Goal: Check status: Check status

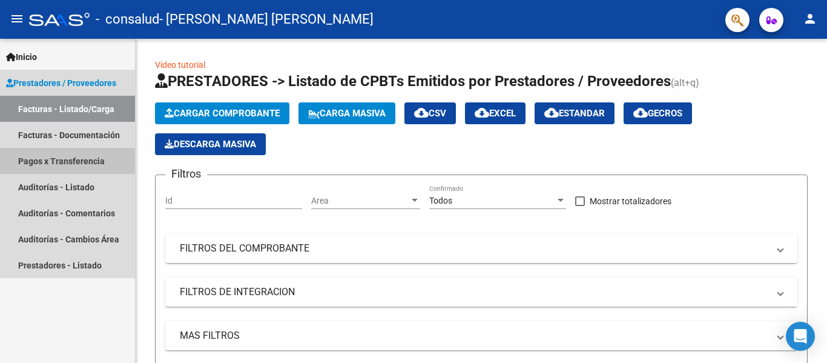
click at [84, 161] on link "Pagos x Transferencia" at bounding box center [67, 161] width 135 height 26
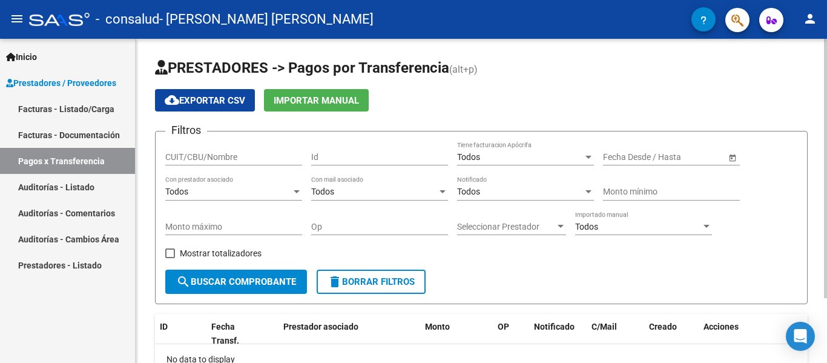
click at [826, 120] on div at bounding box center [825, 168] width 3 height 259
click at [817, 160] on div "PRESTADORES -> Pagos por Transferencia (alt+p) cloud_download Exportar CSV Impo…" at bounding box center [483, 241] width 694 height 405
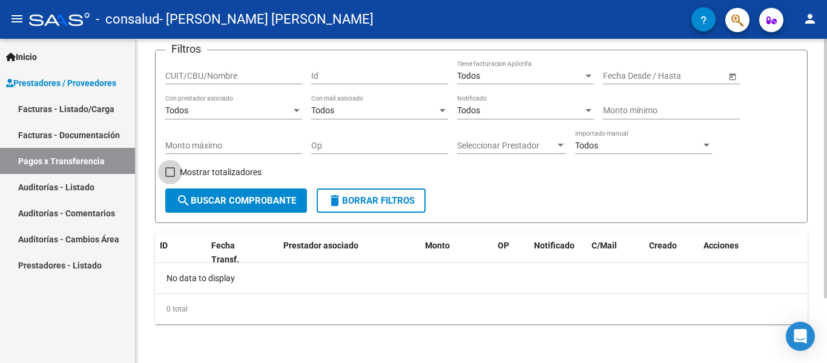
click at [173, 168] on span at bounding box center [170, 172] width 10 height 10
click at [170, 177] on input "Mostrar totalizadores" at bounding box center [169, 177] width 1 height 1
checkbox input "true"
click at [273, 200] on span "search Buscar Comprobante" at bounding box center [236, 200] width 120 height 11
click at [648, 163] on div "Todos Importado manual" at bounding box center [643, 147] width 137 height 35
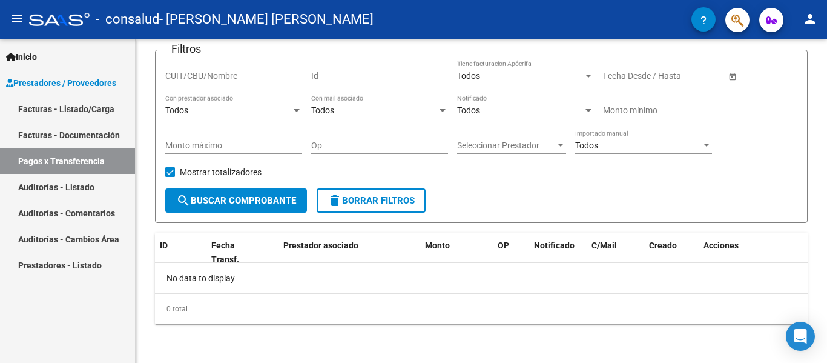
click at [104, 114] on link "Facturas - Listado/Carga" at bounding box center [67, 109] width 135 height 26
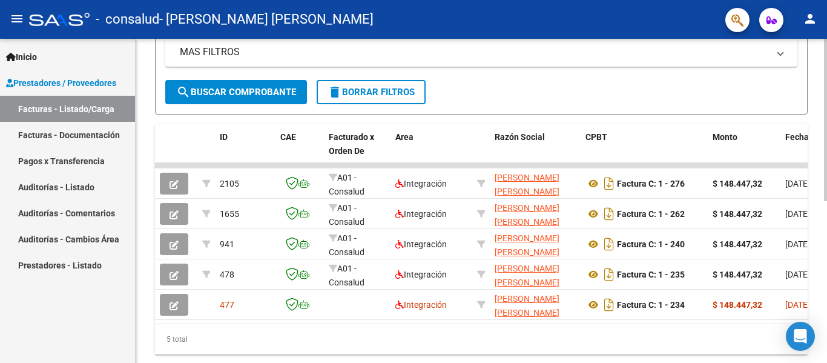
scroll to position [323, 0]
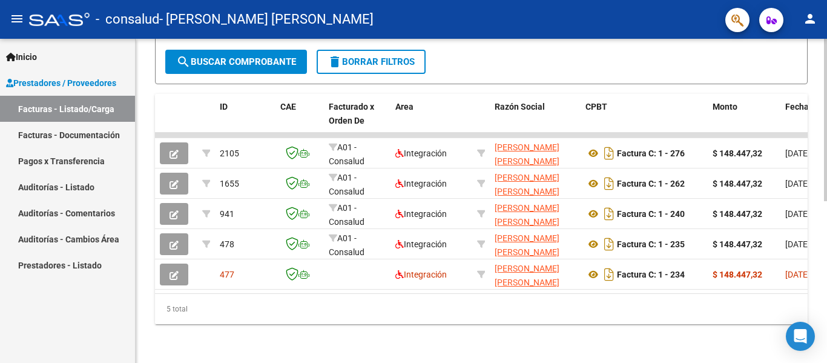
click at [814, 255] on div "Video tutorial PRESTADORES -> Listado de CPBTs Emitidos por Prestadores / Prove…" at bounding box center [483, 43] width 694 height 637
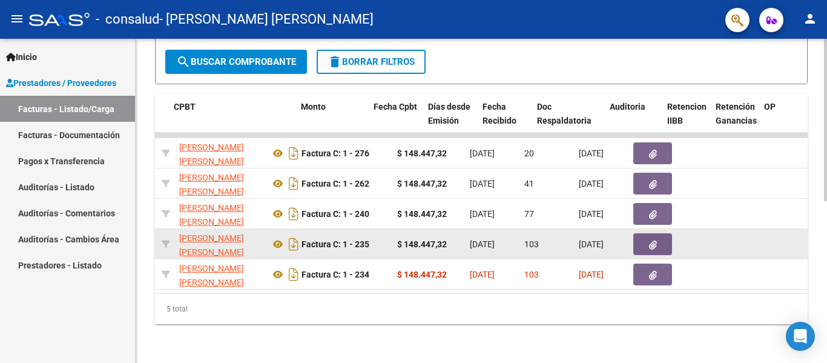
scroll to position [0, 412]
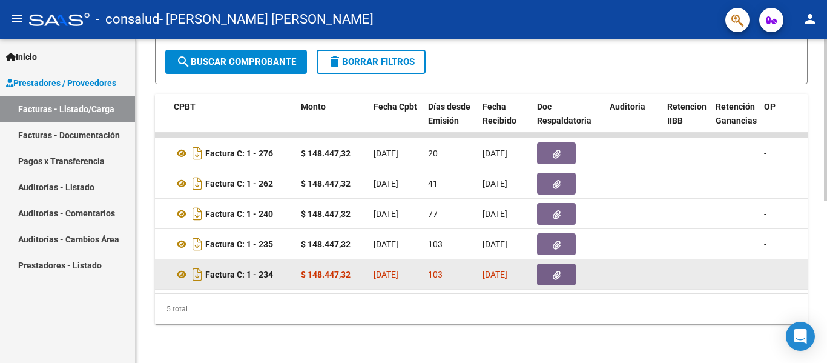
click at [398, 269] on span "[DATE]" at bounding box center [385, 274] width 25 height 10
click at [314, 269] on strong "$ 148.447,32" at bounding box center [326, 274] width 50 height 10
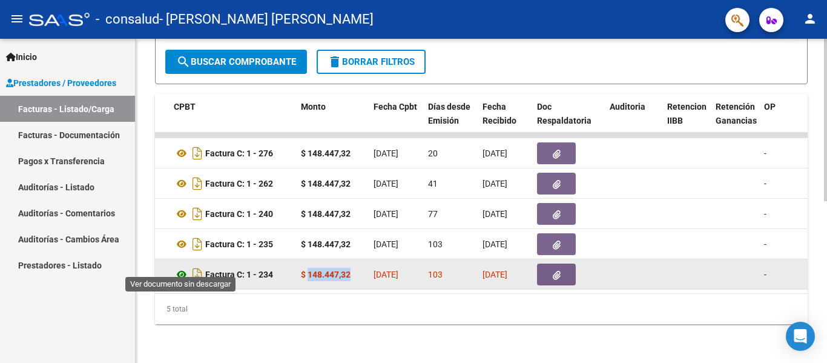
click at [178, 267] on icon at bounding box center [182, 274] width 16 height 15
click at [372, 277] on datatable-body-cell "[DATE]" at bounding box center [396, 274] width 54 height 30
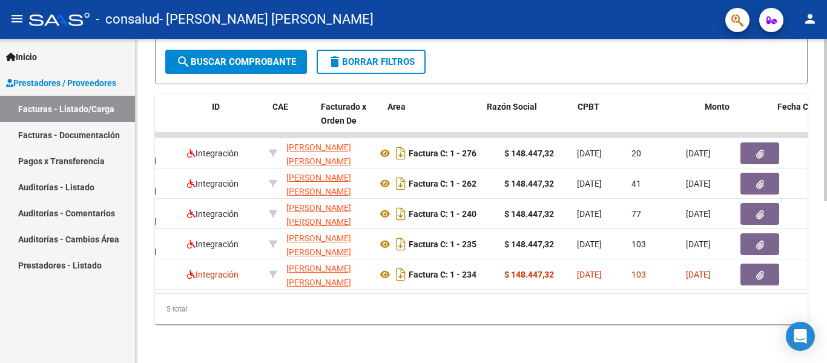
scroll to position [0, 0]
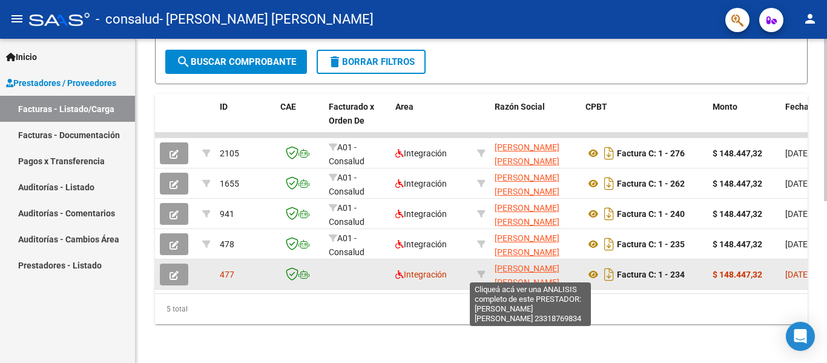
click at [520, 268] on span "[PERSON_NAME] [PERSON_NAME]" at bounding box center [527, 275] width 65 height 24
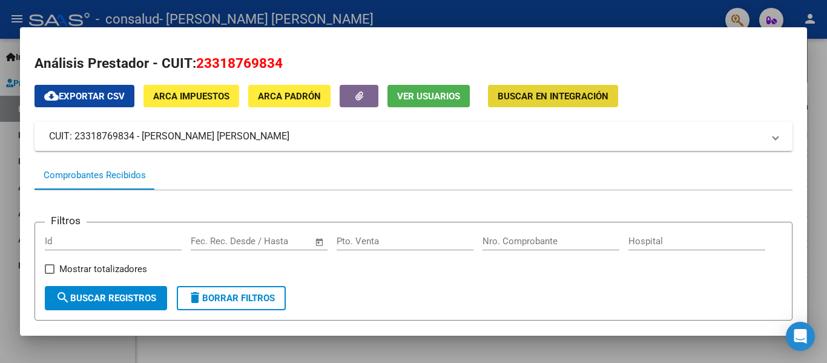
click at [568, 93] on span "Buscar en Integración" at bounding box center [553, 96] width 111 height 11
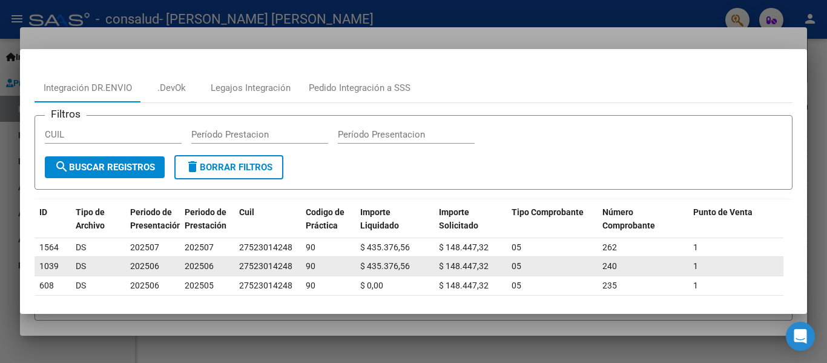
click at [373, 265] on span "$ 435.376,56" at bounding box center [385, 266] width 50 height 10
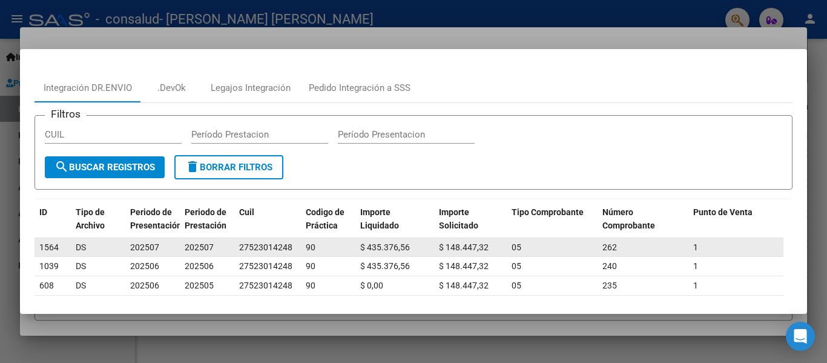
click at [380, 245] on span "$ 435.376,56" at bounding box center [385, 247] width 50 height 10
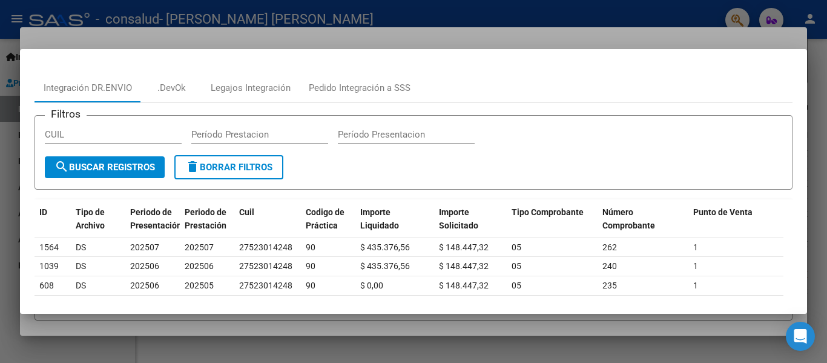
click at [564, 16] on div at bounding box center [413, 181] width 827 height 363
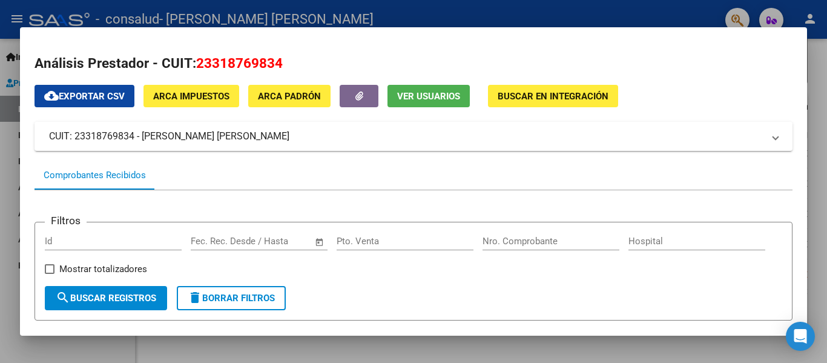
click at [564, 16] on div at bounding box center [413, 181] width 827 height 363
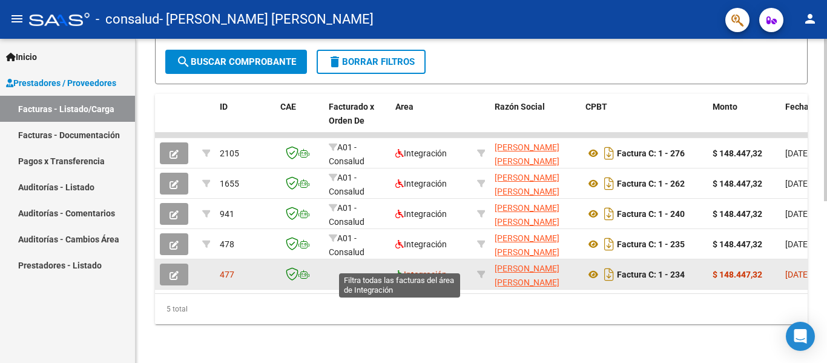
click at [402, 270] on icon at bounding box center [399, 274] width 8 height 8
click at [423, 269] on span "Integración" at bounding box center [420, 274] width 51 height 10
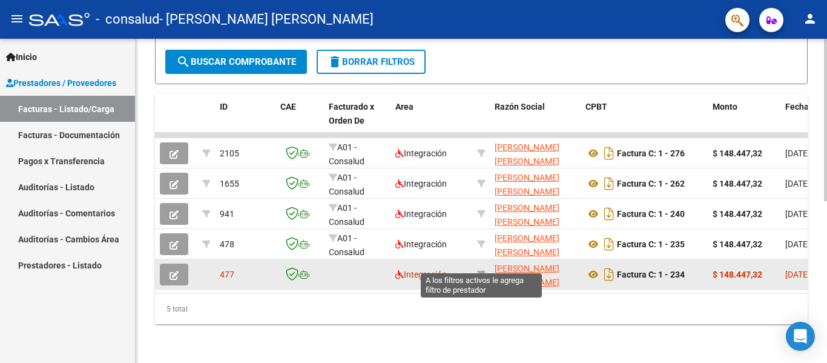
click at [483, 270] on icon at bounding box center [481, 274] width 8 height 8
type input "23318769834"
